Goal: Transaction & Acquisition: Purchase product/service

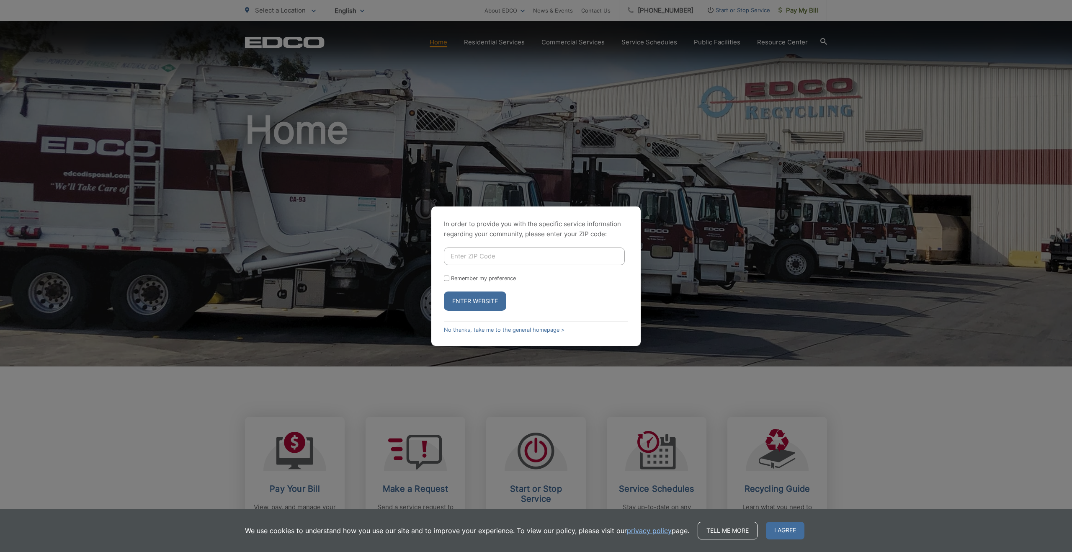
click at [794, 530] on span "I agree" at bounding box center [785, 531] width 39 height 18
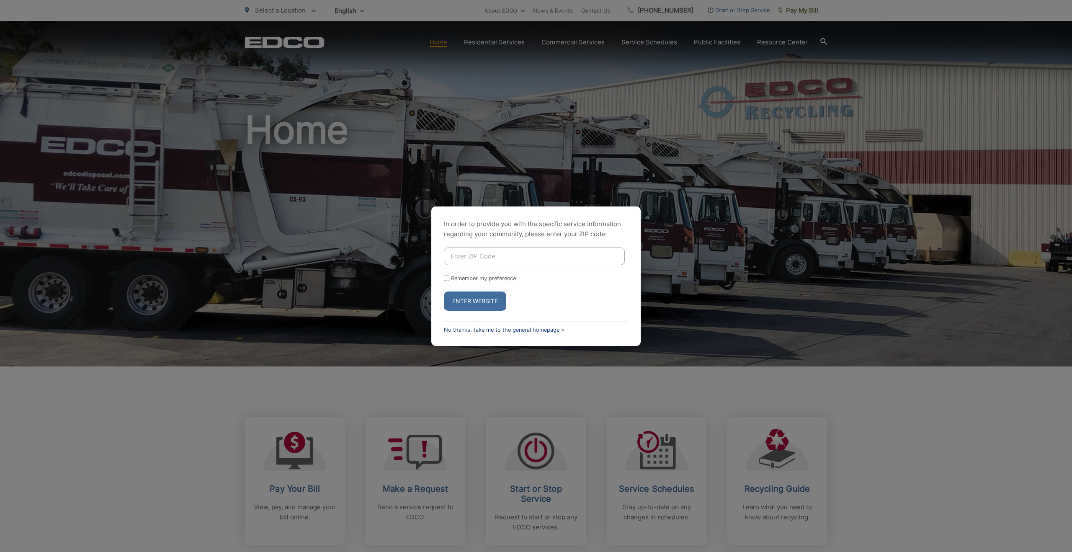
click at [532, 332] on link "No thanks, take me to the general homepage >" at bounding box center [504, 330] width 121 height 6
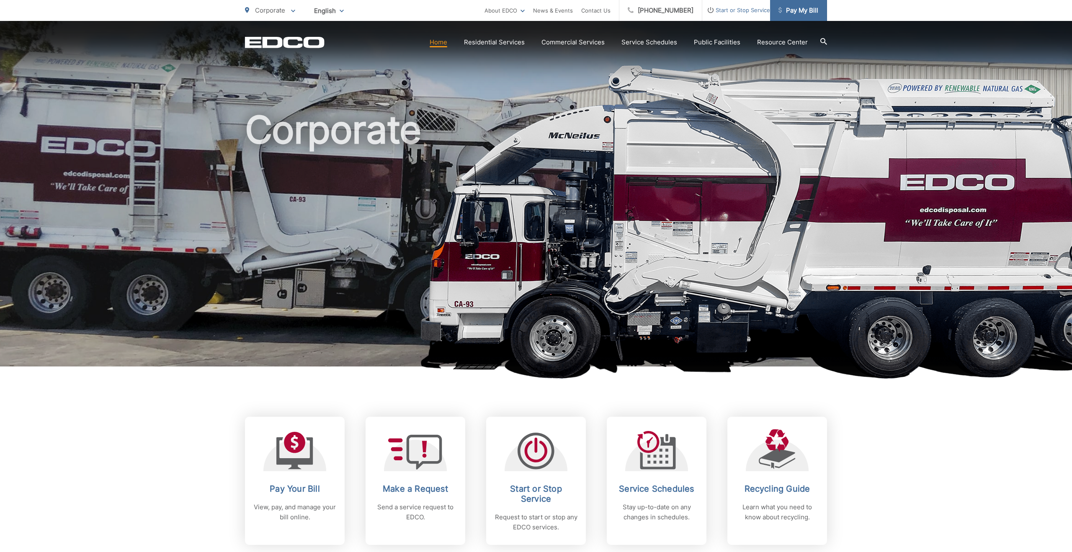
click at [804, 15] on span "Pay My Bill" at bounding box center [799, 10] width 40 height 10
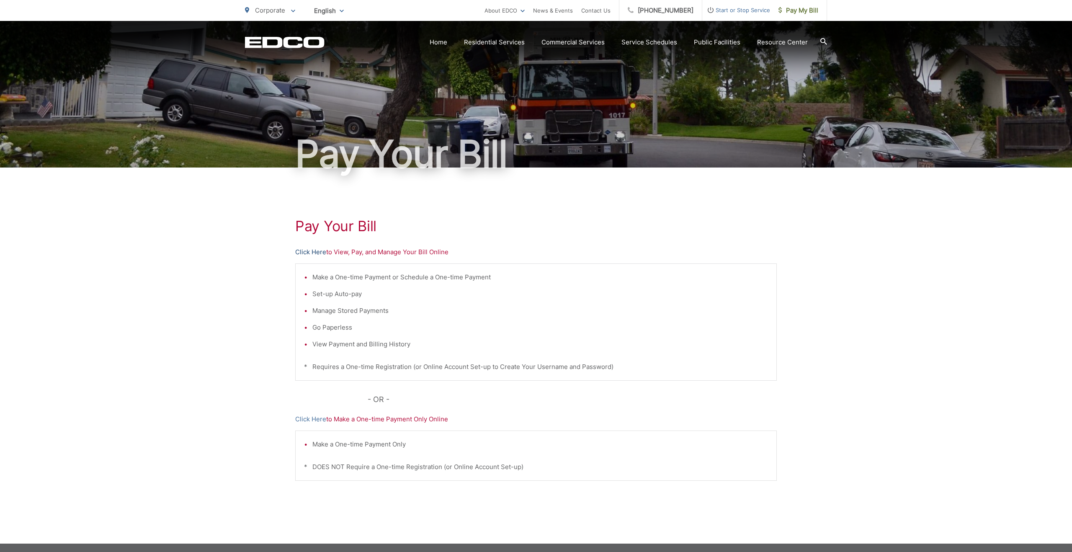
click at [317, 252] on link "Click Here" at bounding box center [310, 252] width 31 height 10
click at [308, 252] on link "Click Here" at bounding box center [310, 252] width 31 height 10
